Goal: Check status: Check status

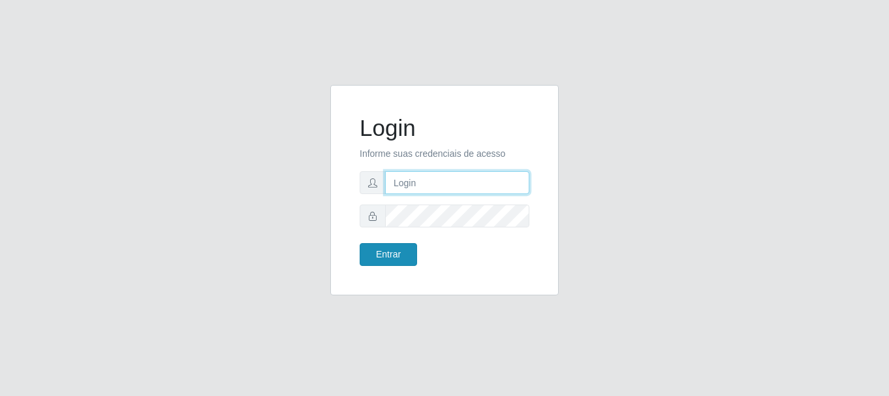
type input "[PERSON_NAME]"
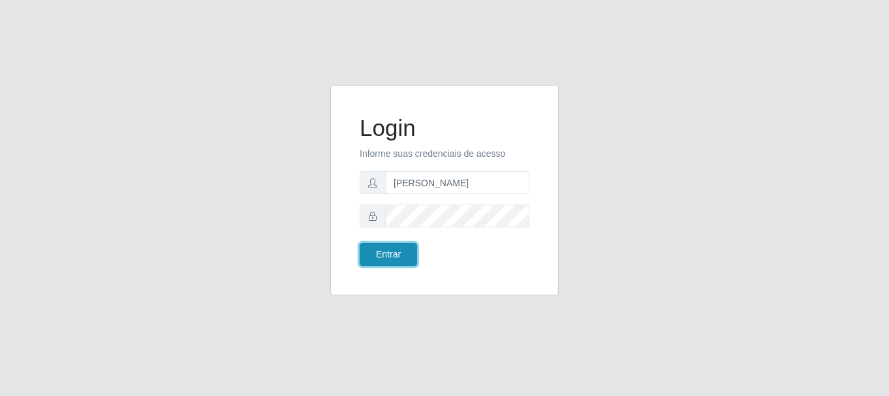
click at [390, 251] on button "Entrar" at bounding box center [388, 254] width 57 height 23
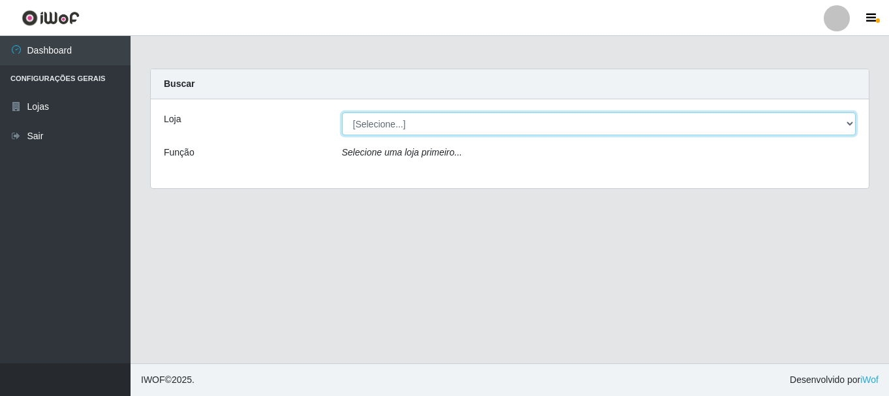
click at [492, 120] on select "[Selecione...] Bemais Supermercados - [GEOGRAPHIC_DATA]" at bounding box center [599, 123] width 515 height 23
select select "249"
click at [342, 112] on select "[Selecione...] Bemais Supermercados - [GEOGRAPHIC_DATA]" at bounding box center [599, 123] width 515 height 23
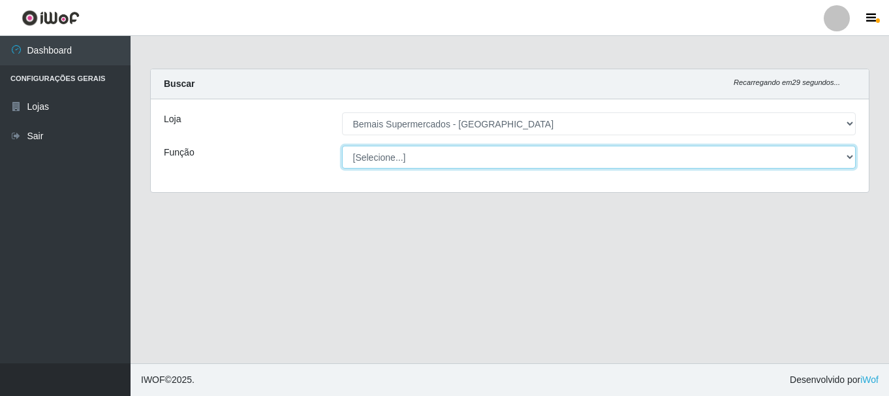
click at [497, 153] on select "[Selecione...] ASG ASG + ASG ++ Auxiliar de Depósito Auxiliar de Depósito + Aux…" at bounding box center [599, 157] width 515 height 23
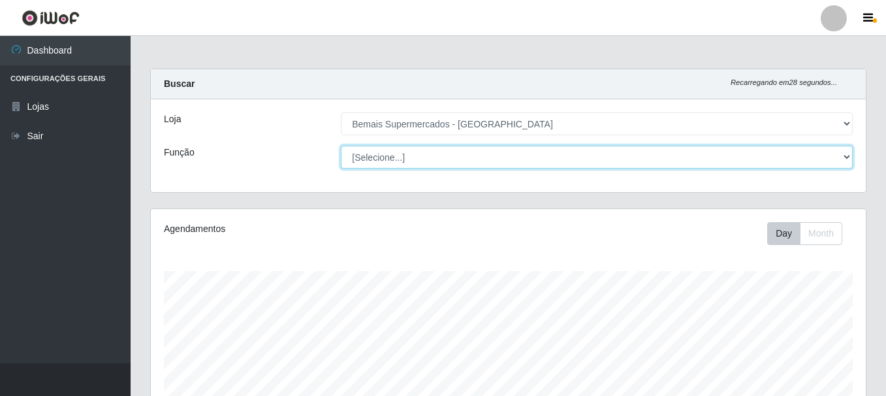
scroll to position [271, 715]
click at [341, 146] on select "[Selecione...] ASG ASG + ASG ++ Auxiliar de Depósito Auxiliar de Depósito + Aux…" at bounding box center [597, 157] width 512 height 23
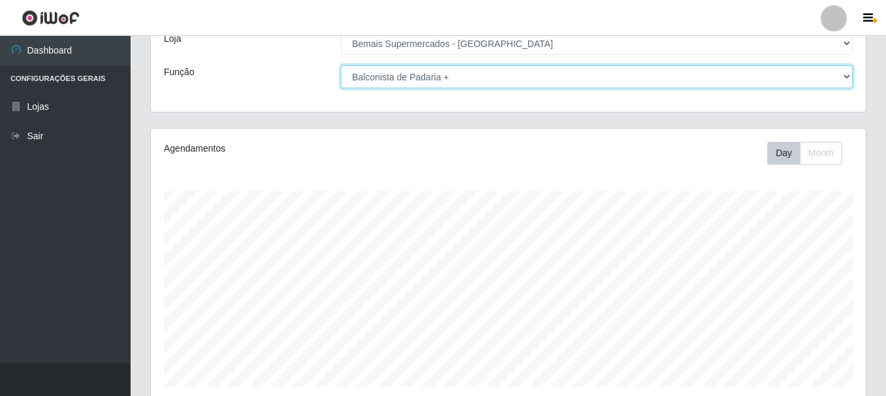
scroll to position [239, 0]
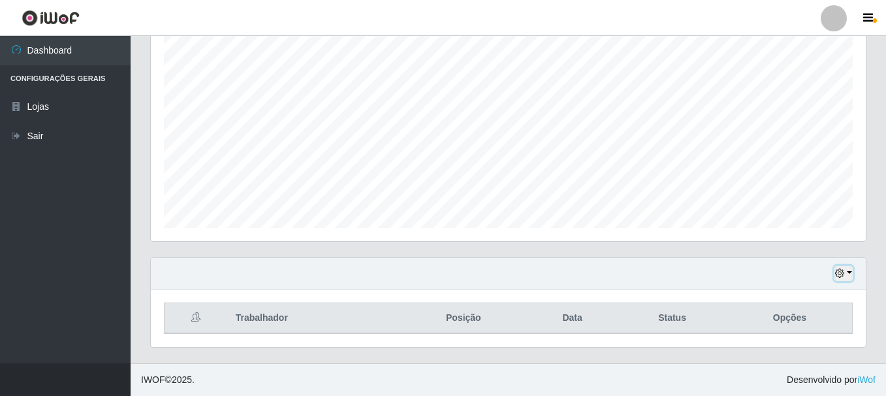
click at [838, 270] on icon "button" at bounding box center [839, 272] width 9 height 9
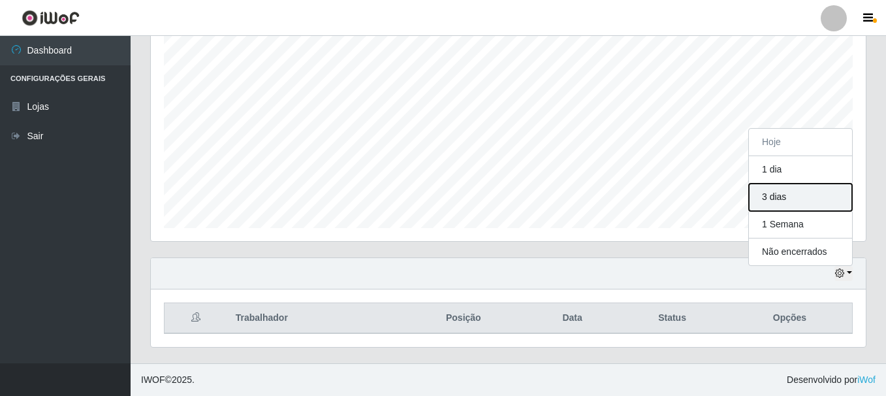
click at [808, 201] on button "3 dias" at bounding box center [800, 196] width 103 height 27
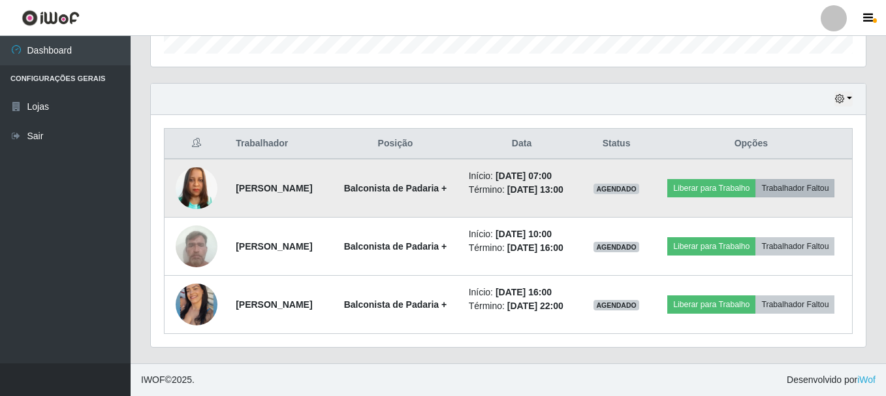
scroll to position [443, 0]
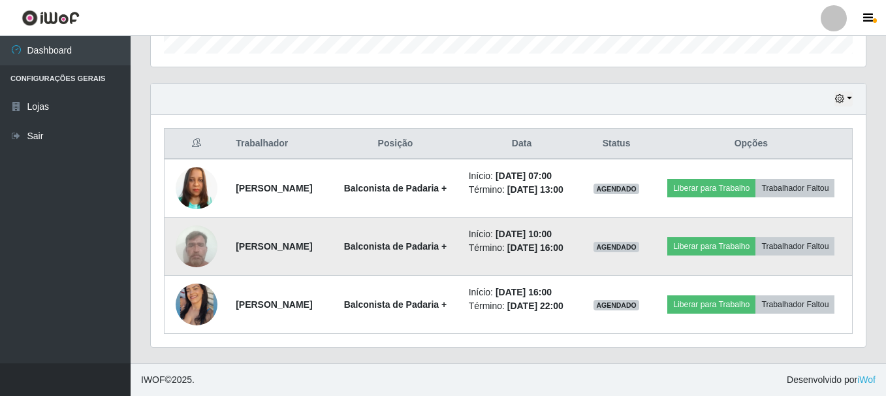
click at [187, 229] on img at bounding box center [197, 246] width 42 height 56
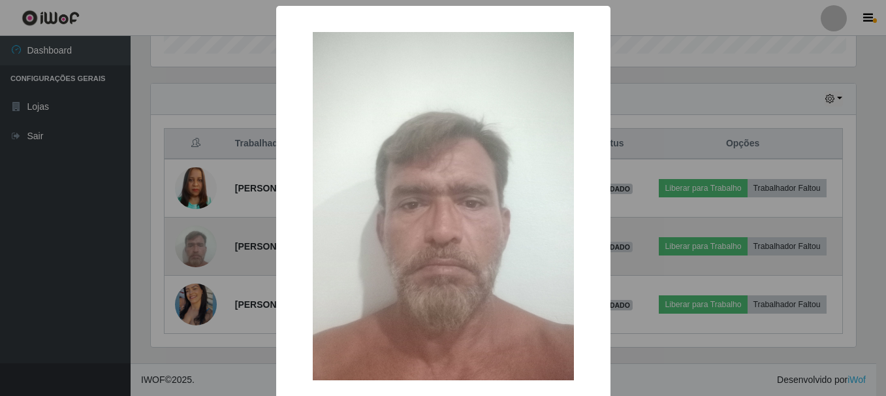
scroll to position [271, 708]
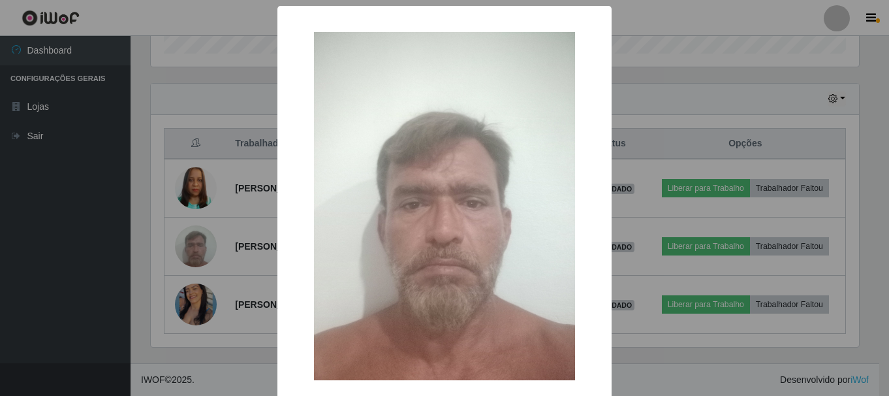
click at [187, 208] on div "× OK Cancel" at bounding box center [444, 198] width 889 height 396
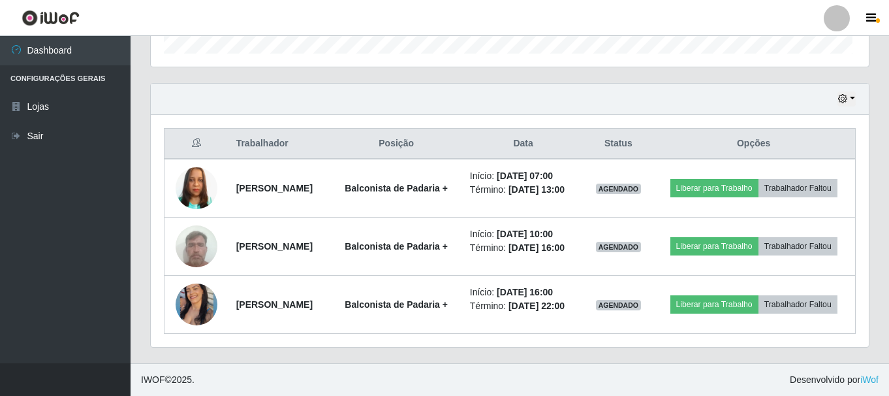
scroll to position [271, 715]
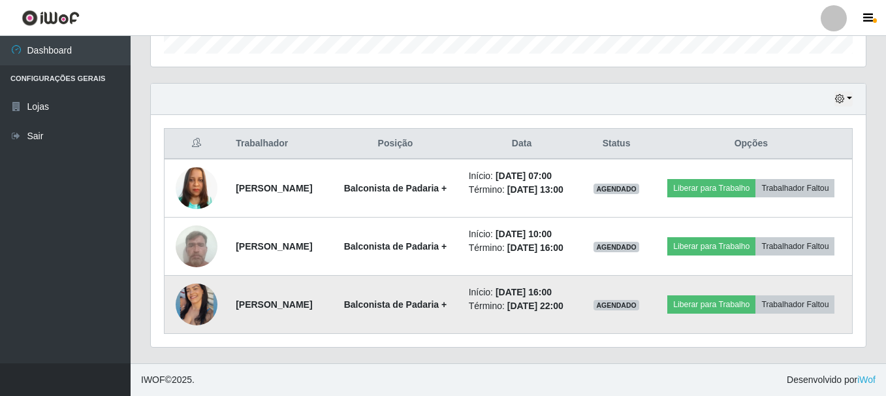
click at [193, 285] on img at bounding box center [197, 304] width 42 height 52
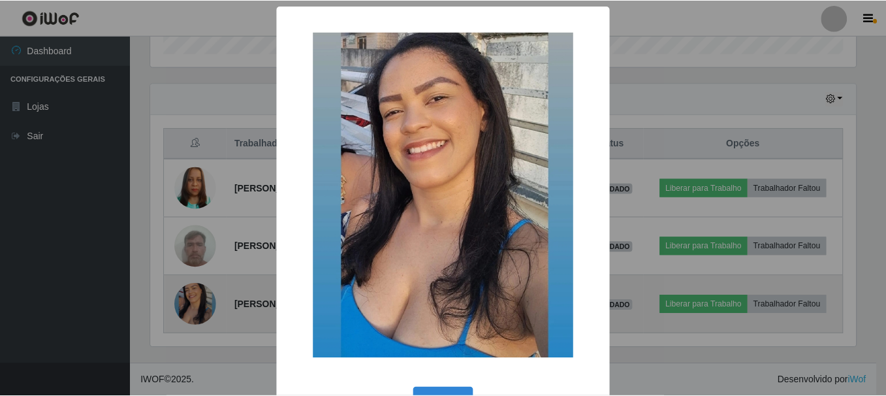
scroll to position [271, 708]
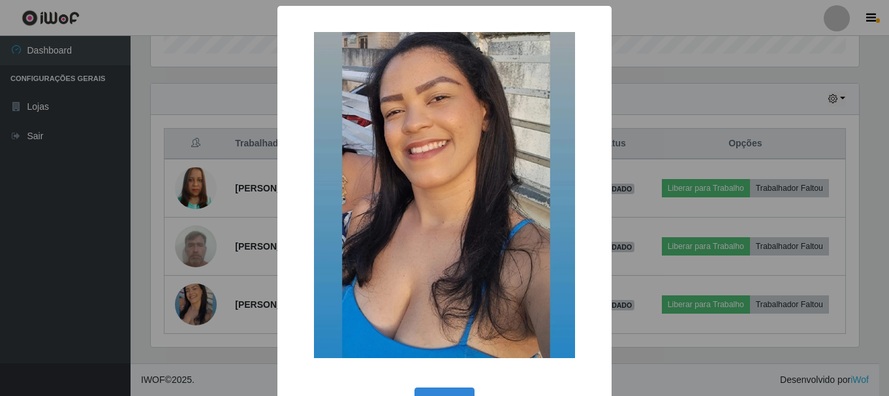
click at [198, 300] on div "× OK Cancel" at bounding box center [444, 198] width 889 height 396
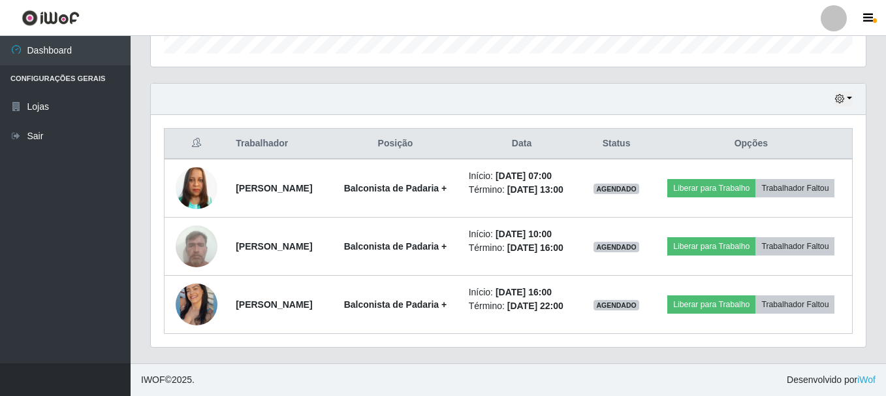
scroll to position [271, 715]
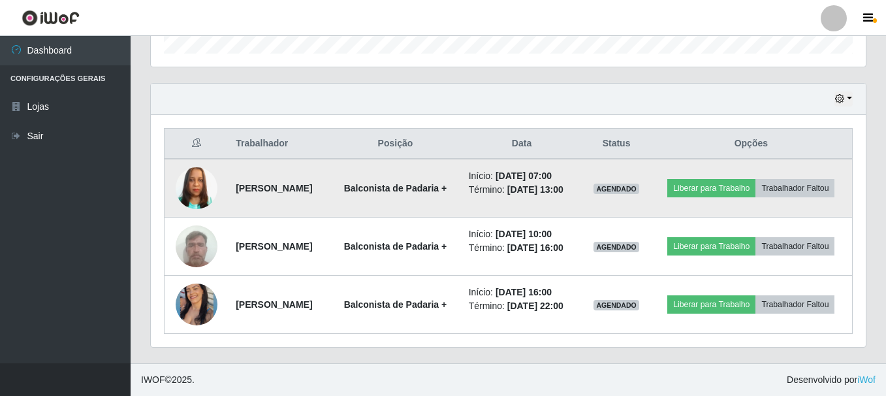
click at [198, 169] on img at bounding box center [197, 188] width 42 height 74
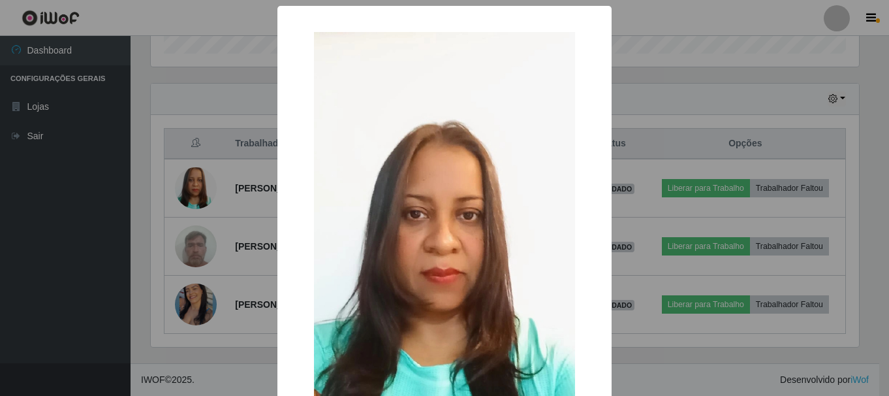
click at [156, 202] on div "× OK Cancel" at bounding box center [444, 198] width 889 height 396
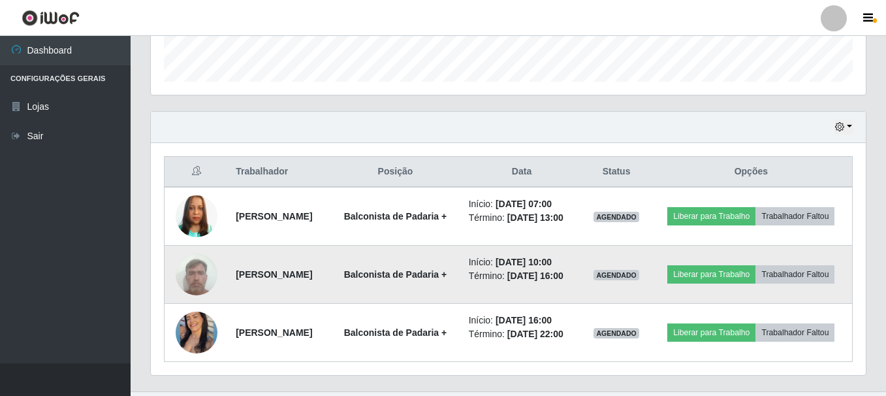
scroll to position [443, 0]
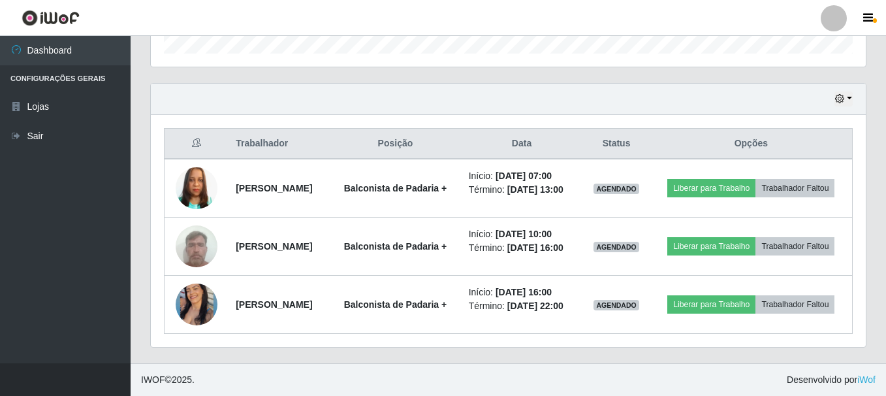
click at [857, 345] on div "Trabalhador Posição Data Status Opções [PERSON_NAME] da Costa Balconista de Pad…" at bounding box center [508, 231] width 715 height 232
click at [864, 20] on icon "button" at bounding box center [868, 18] width 10 height 12
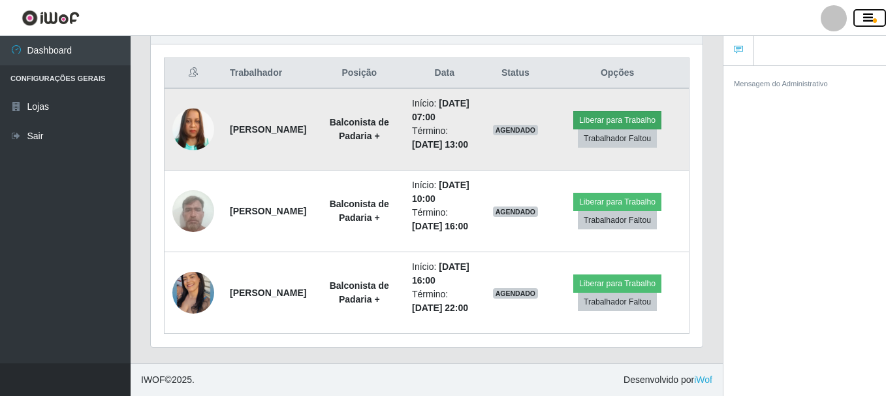
scroll to position [566, 0]
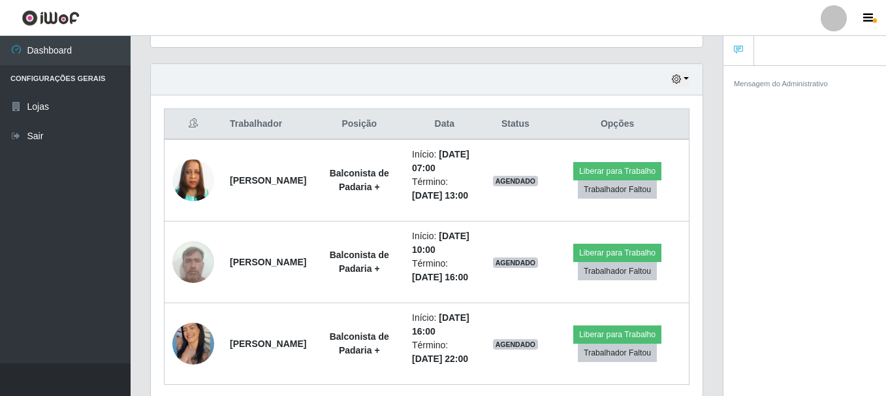
scroll to position [240, 0]
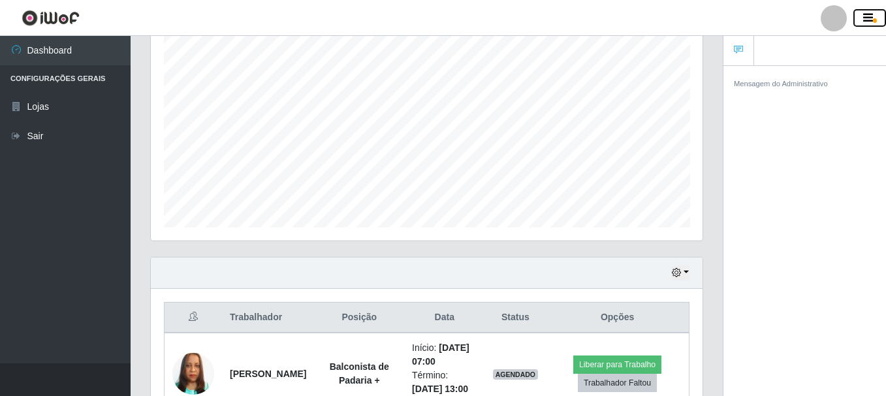
click at [866, 16] on icon "button" at bounding box center [868, 18] width 10 height 12
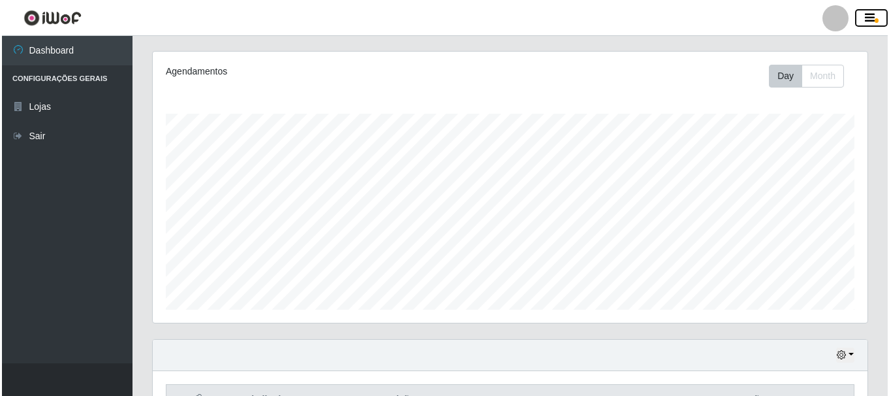
scroll to position [0, 0]
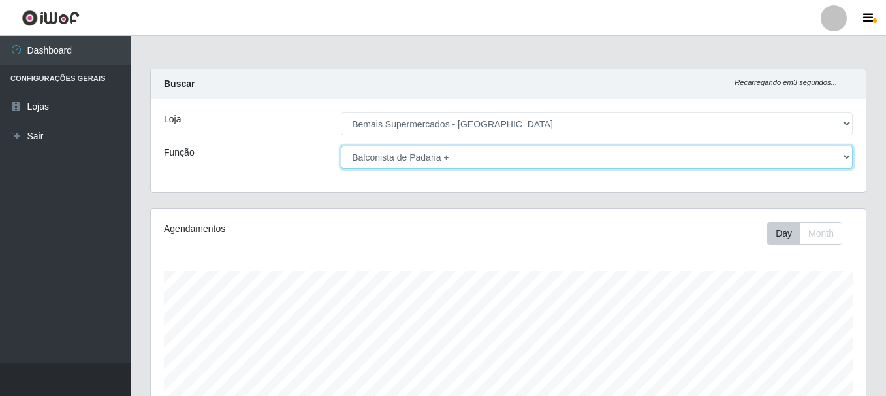
click at [459, 159] on select "[Selecione...] ASG ASG + ASG ++ Auxiliar de Depósito Auxiliar de Depósito + Aux…" at bounding box center [597, 157] width 512 height 23
select select "[Selecione...]"
click at [341, 146] on select "[Selecione...] ASG ASG + ASG ++ Auxiliar de Depósito Auxiliar de Depósito + Aux…" at bounding box center [597, 157] width 512 height 23
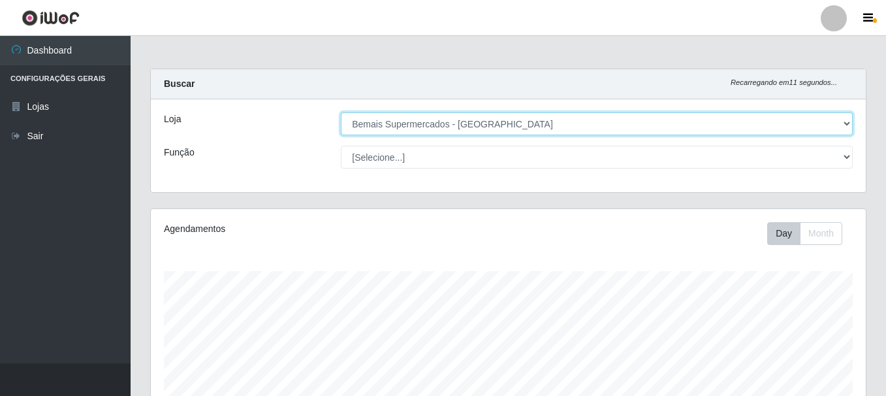
click at [483, 118] on select "[Selecione...] Bemais Supermercados - [GEOGRAPHIC_DATA]" at bounding box center [597, 123] width 512 height 23
select select "[Selecione...]"
click at [341, 112] on select "[Selecione...] Bemais Supermercados - [GEOGRAPHIC_DATA]" at bounding box center [597, 123] width 512 height 23
